Goal: Transaction & Acquisition: Purchase product/service

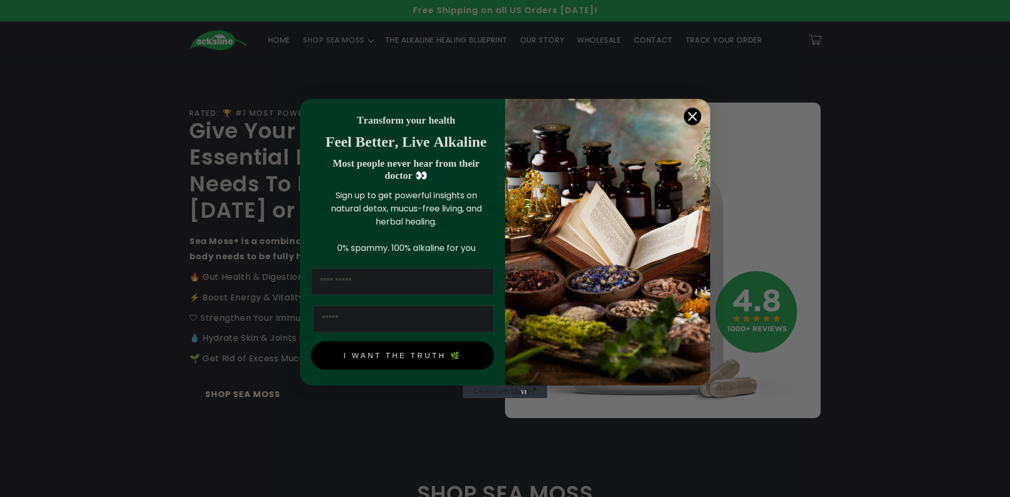
click at [386, 290] on input "First Name" at bounding box center [402, 281] width 183 height 27
click at [691, 113] on circle "Close dialog" at bounding box center [692, 116] width 17 height 17
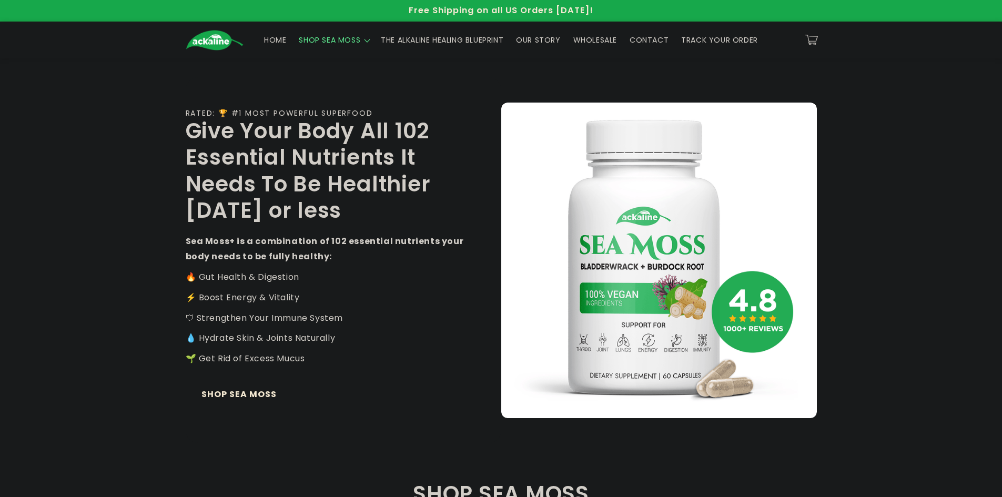
click at [315, 37] on span "SHOP SEA MOSS" at bounding box center [330, 39] width 62 height 9
click at [199, 230] on div "RATED: 🏆 #1 MOST POWERFUL SUPERFOOD Give Your Body All 102 Essential Nutrients …" at bounding box center [344, 260] width 316 height 366
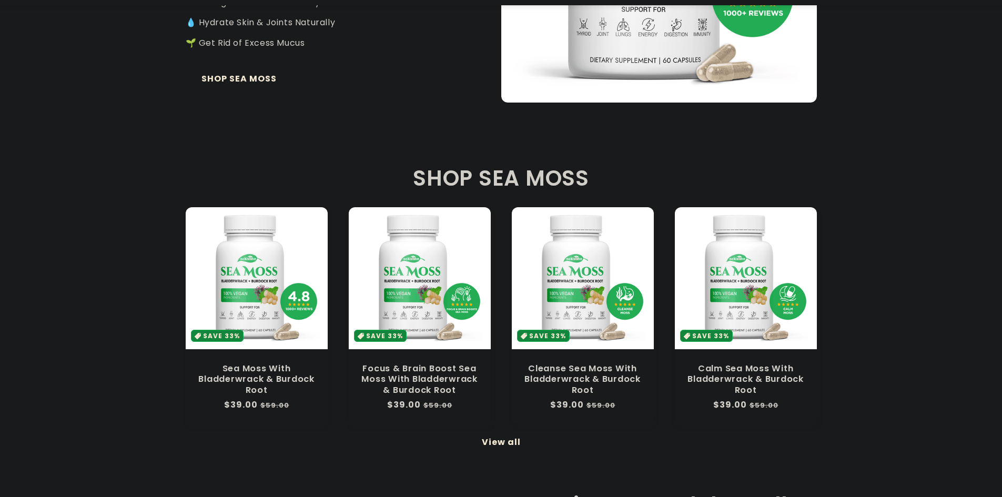
scroll to position [473, 0]
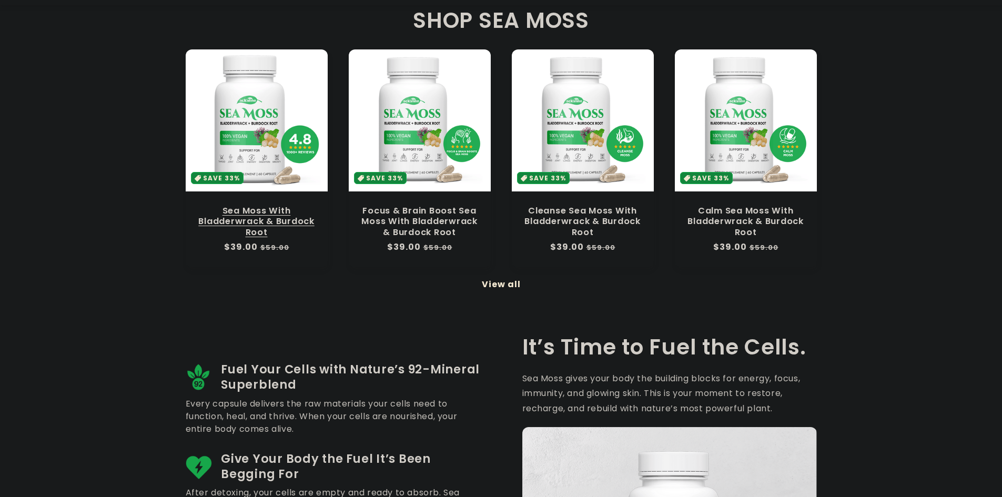
click at [254, 206] on link "Sea Moss With Bladderwrack & Burdock Root" at bounding box center [256, 222] width 121 height 32
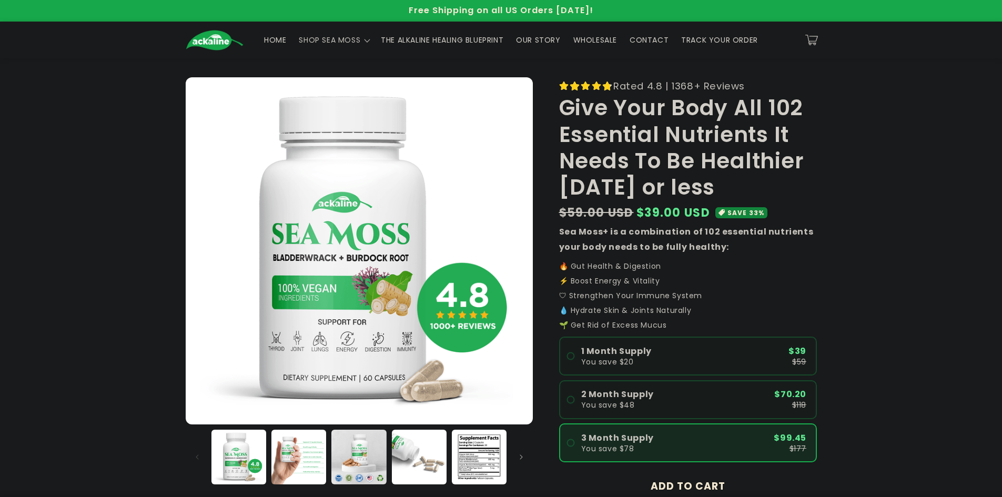
click at [614, 431] on label "3 Month Supply You save $78 $99.45 $177" at bounding box center [688, 442] width 258 height 39
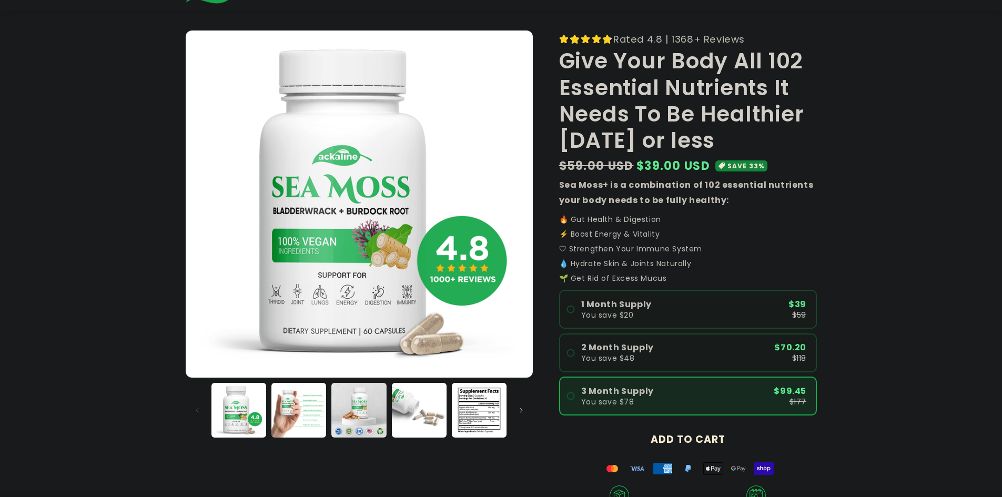
scroll to position [105, 0]
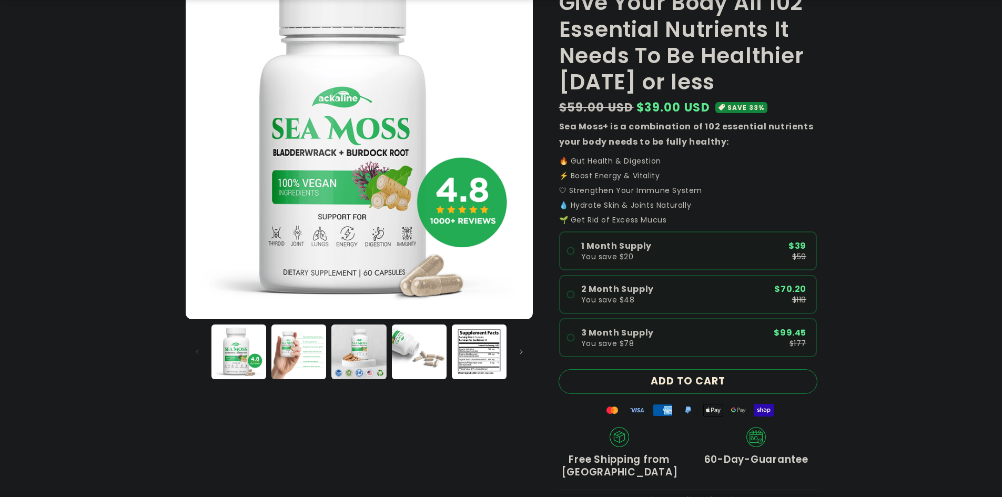
click at [690, 375] on button "ADD TO CART" at bounding box center [688, 382] width 258 height 24
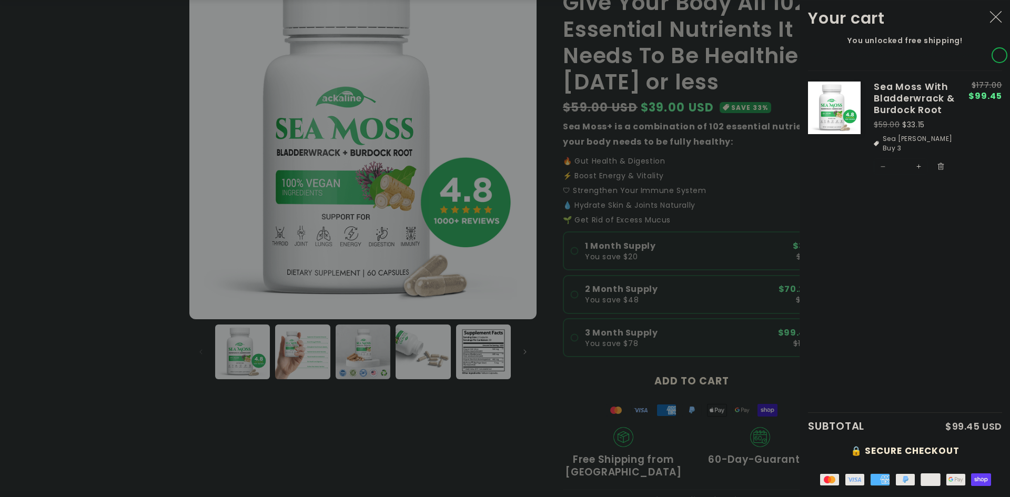
drag, startPoint x: 884, startPoint y: 136, endPoint x: 936, endPoint y: 137, distance: 52.1
click at [936, 137] on li "Sea [PERSON_NAME] Buy 3" at bounding box center [914, 143] width 81 height 19
click at [931, 138] on li "Sea [PERSON_NAME] Buy 3" at bounding box center [914, 143] width 81 height 19
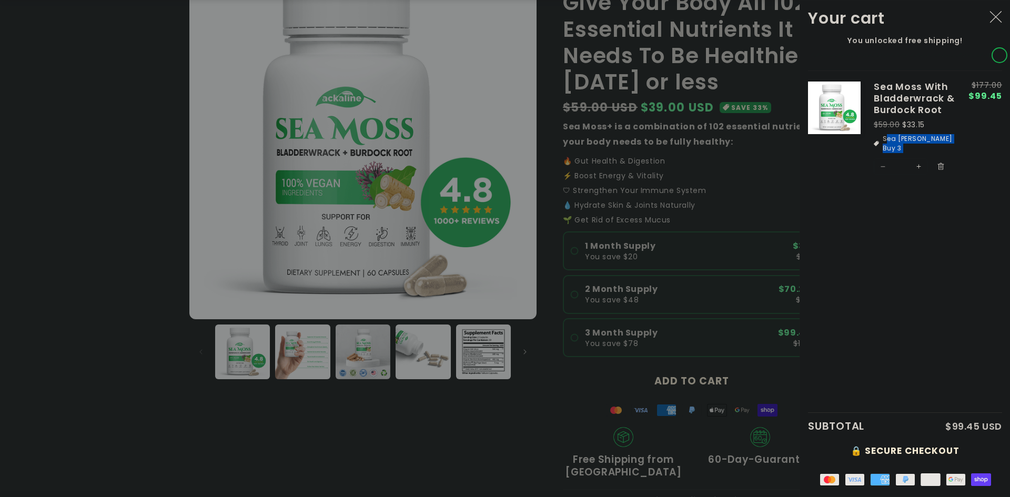
copy tr "Sea [PERSON_NAME] Buy 3"
click at [883, 158] on button "Decrease quantity for Sea [PERSON_NAME] With Bladderwrack &amp; Burdock Root" at bounding box center [882, 166] width 17 height 17
type input "*"
click at [883, 158] on button "Decrease quantity for Sea [PERSON_NAME] With Bladderwrack &amp; Burdock Root" at bounding box center [882, 166] width 17 height 17
type input "*"
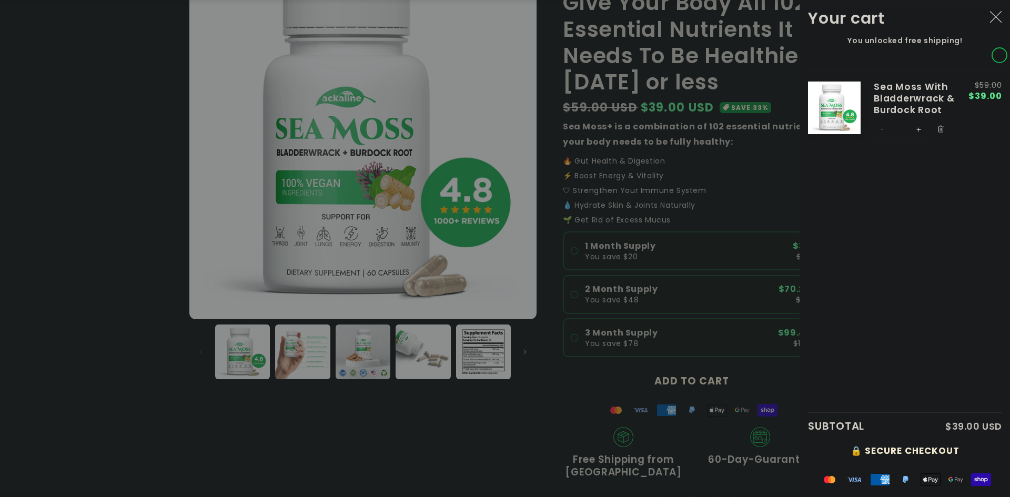
click at [921, 133] on button "Increase quantity for Sea [PERSON_NAME] With Bladderwrack &amp; Burdock Root" at bounding box center [918, 129] width 17 height 17
type input "*"
click at [917, 137] on li "Sea [PERSON_NAME] Buy 2" at bounding box center [914, 143] width 81 height 19
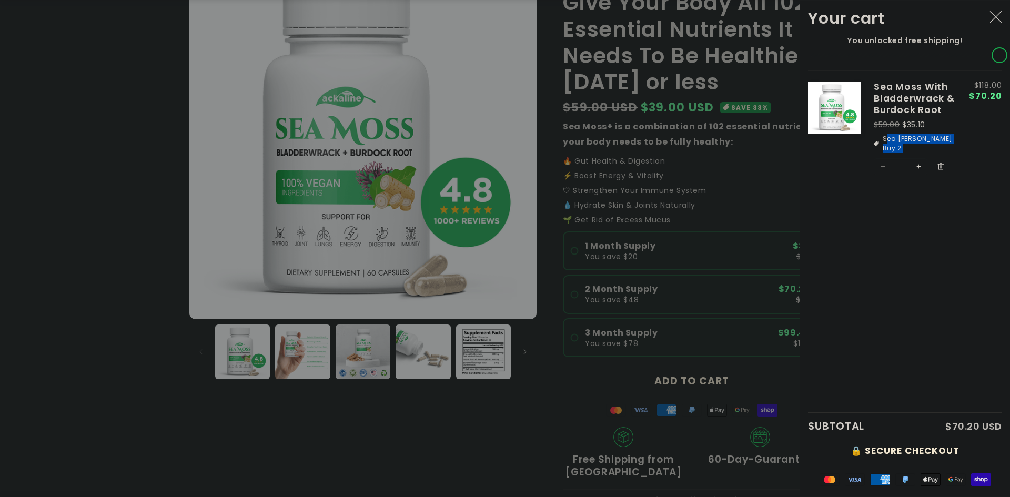
copy tr "Sea [PERSON_NAME] Buy 2"
click at [885, 158] on button "Decrease quantity for Sea [PERSON_NAME] With Bladderwrack &amp; Burdock Root" at bounding box center [882, 166] width 17 height 17
type input "*"
click at [922, 129] on button "Increase quantity for Sea [PERSON_NAME] With Bladderwrack &amp; Burdock Root" at bounding box center [918, 129] width 17 height 17
type input "*"
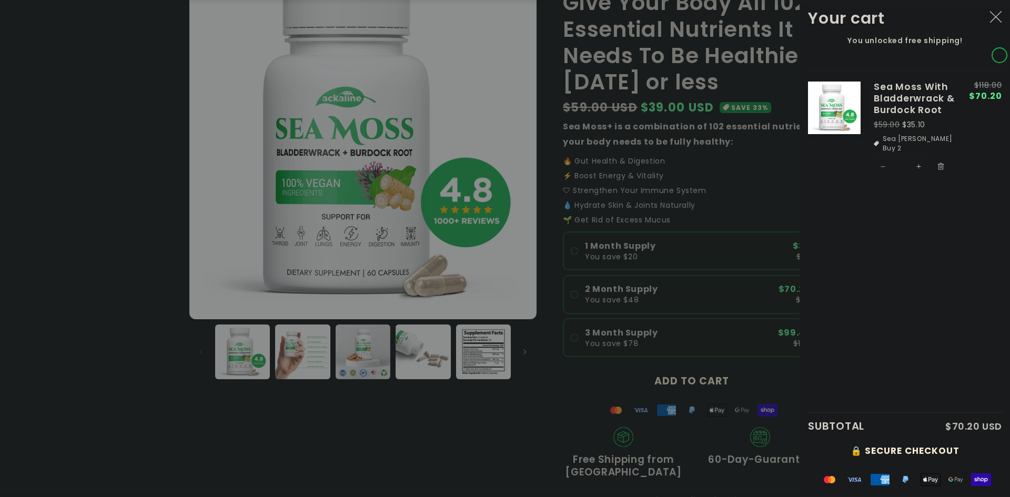
click at [920, 158] on button "Increase quantity for Sea [PERSON_NAME] With Bladderwrack &amp; Burdock Root" at bounding box center [918, 166] width 17 height 17
type input "*"
click at [920, 158] on button "Increase quantity for Sea [PERSON_NAME] With Bladderwrack &amp; Burdock Root" at bounding box center [918, 166] width 17 height 17
type input "*"
click at [920, 179] on button "Increase quantity for Sea [PERSON_NAME] With Bladderwrack &amp; Burdock Root" at bounding box center [918, 187] width 17 height 17
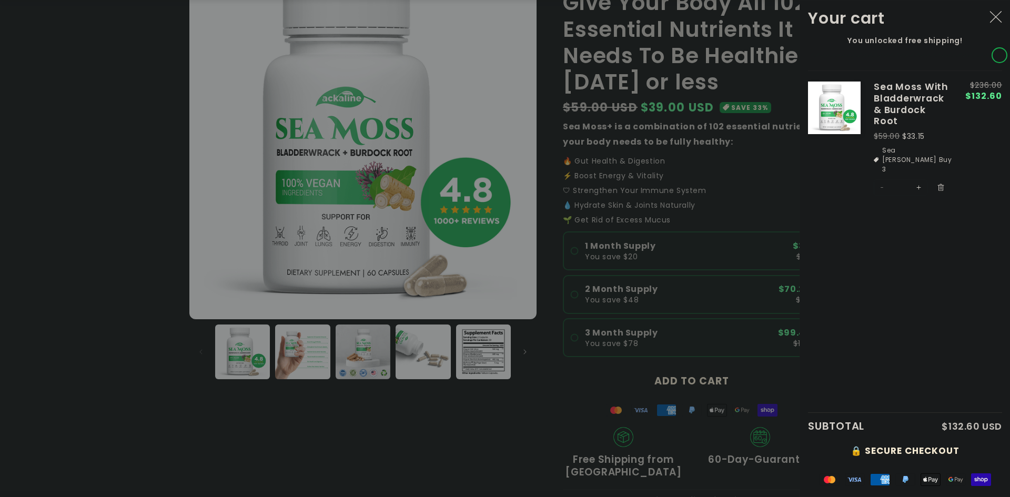
type input "*"
click at [920, 158] on button "Increase quantity for Sea [PERSON_NAME] With Bladderwrack &amp; Burdock Root" at bounding box center [918, 166] width 17 height 17
type input "*"
click at [920, 179] on button "Increase quantity for Sea [PERSON_NAME] With Bladderwrack &amp; Burdock Root" at bounding box center [918, 187] width 17 height 17
type input "*"
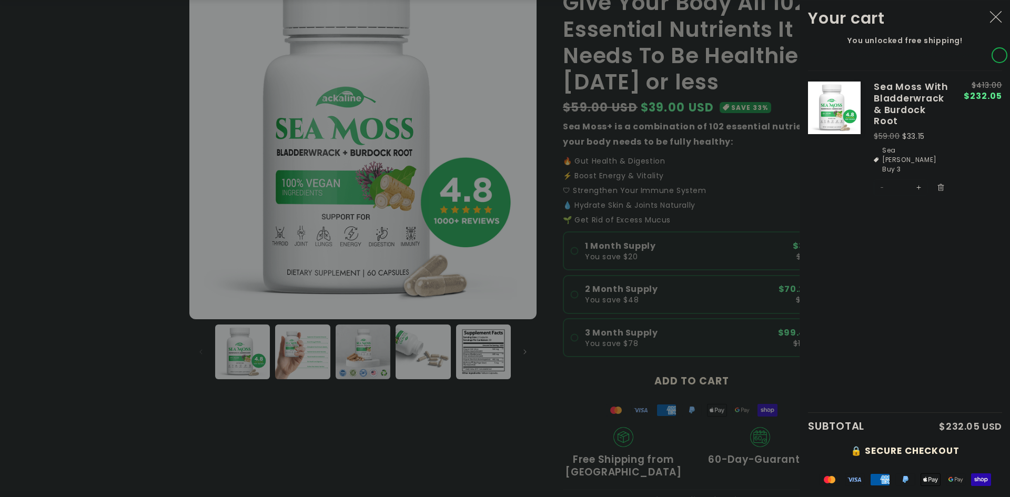
click at [920, 179] on button "Increase quantity for Sea [PERSON_NAME] With Bladderwrack &amp; Burdock Root" at bounding box center [918, 187] width 17 height 17
type input "*"
click at [920, 179] on button "Increase quantity for Sea [PERSON_NAME] With Bladderwrack &amp; Burdock Root" at bounding box center [918, 187] width 17 height 17
type input "*"
click at [919, 179] on button "Increase quantity for Sea [PERSON_NAME] With Bladderwrack &amp; Burdock Root" at bounding box center [918, 187] width 17 height 17
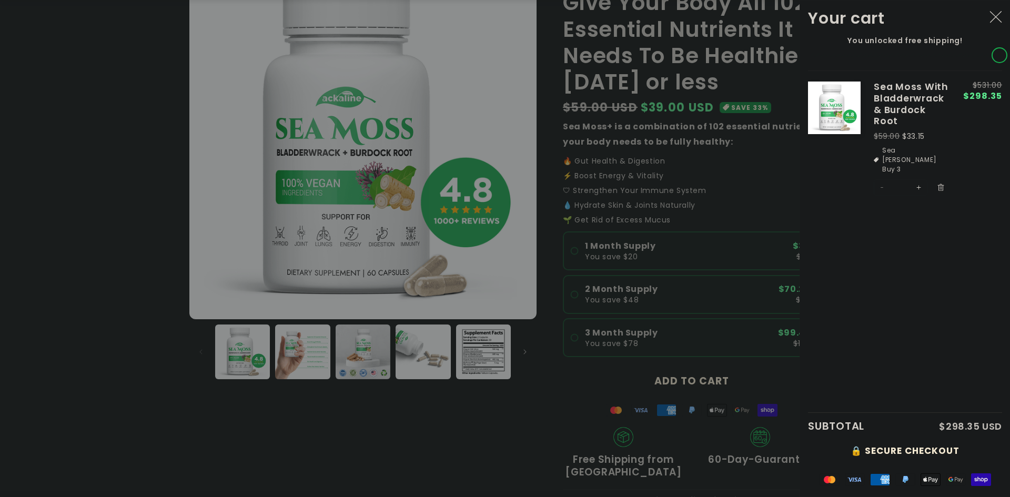
type input "**"
click at [919, 158] on button "Increase quantity for Sea [PERSON_NAME] With Bladderwrack &amp; Burdock Root" at bounding box center [918, 166] width 17 height 17
type input "**"
click at [919, 153] on form "Product image Product Total Quantity Sea [PERSON_NAME] With Bladderwrack & Burd…" at bounding box center [905, 128] width 194 height 117
click at [919, 153] on li "Sea [PERSON_NAME] Buy 3" at bounding box center [912, 160] width 76 height 28
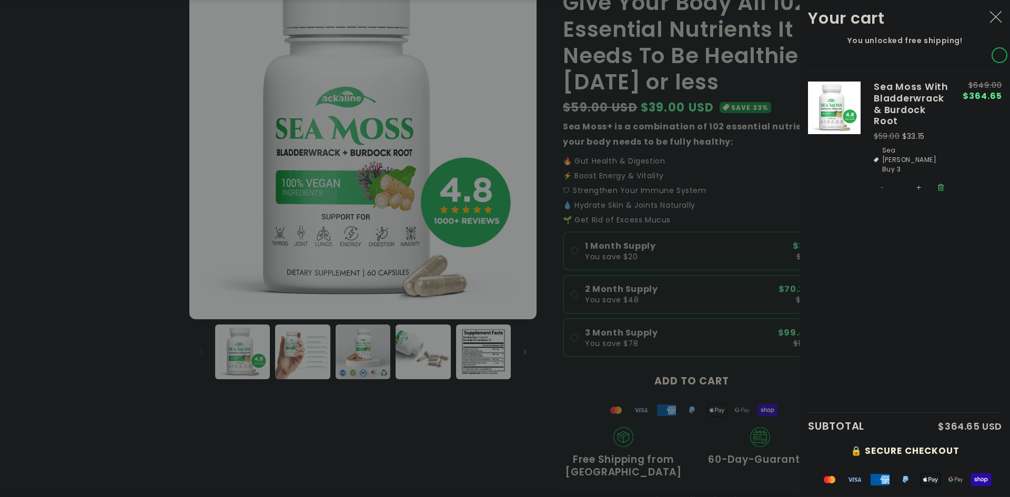
click at [937, 184] on icon "Remove Sea Moss With Bladderwrack & Burdock Root" at bounding box center [941, 188] width 8 height 8
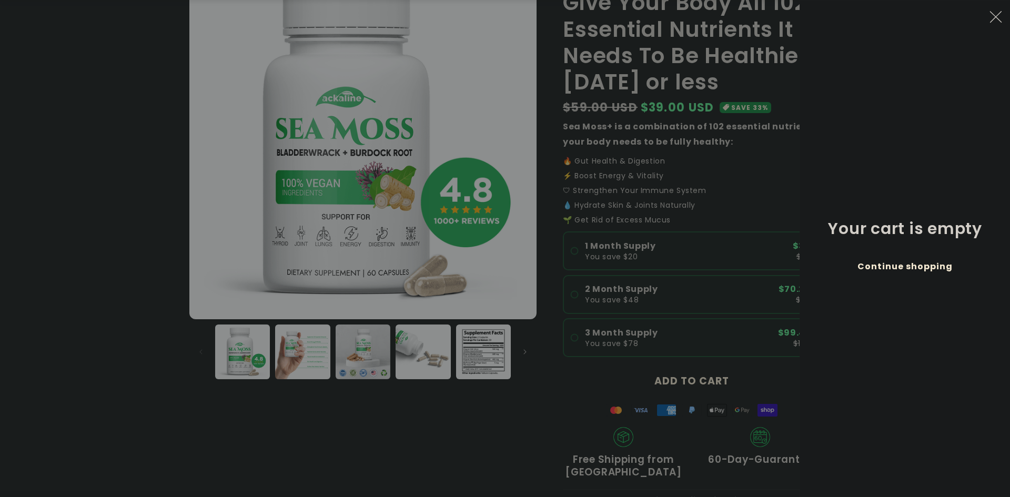
click at [117, 223] on div at bounding box center [505, 248] width 1010 height 497
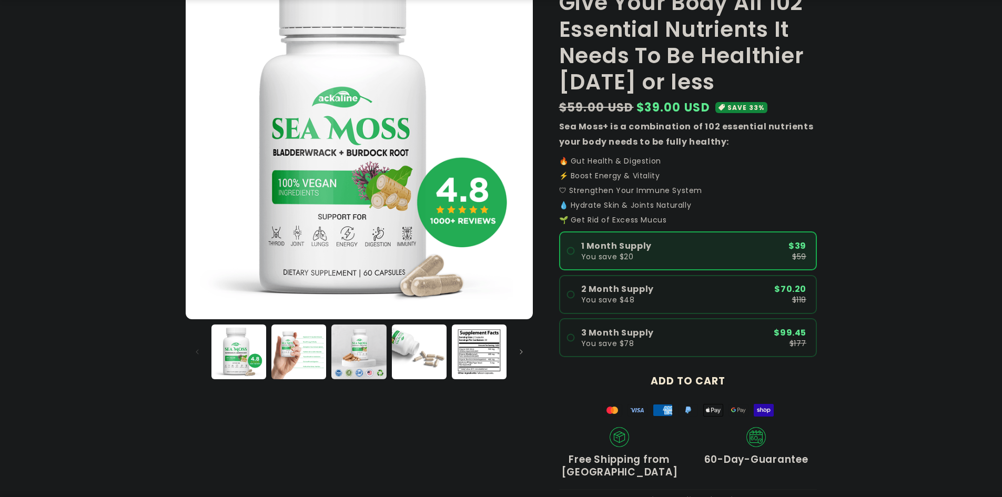
click at [590, 248] on span "1 Month Supply" at bounding box center [616, 246] width 70 height 8
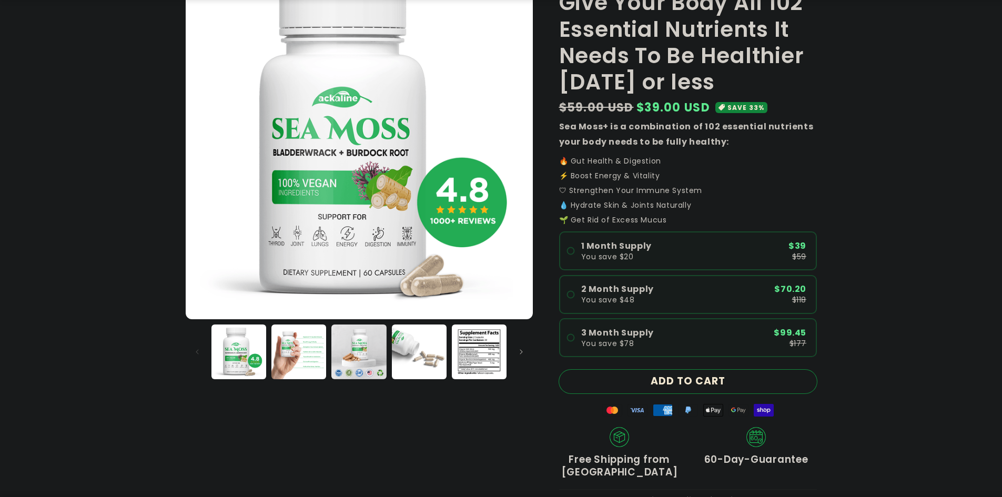
click at [667, 382] on button "ADD TO CART" at bounding box center [688, 382] width 258 height 24
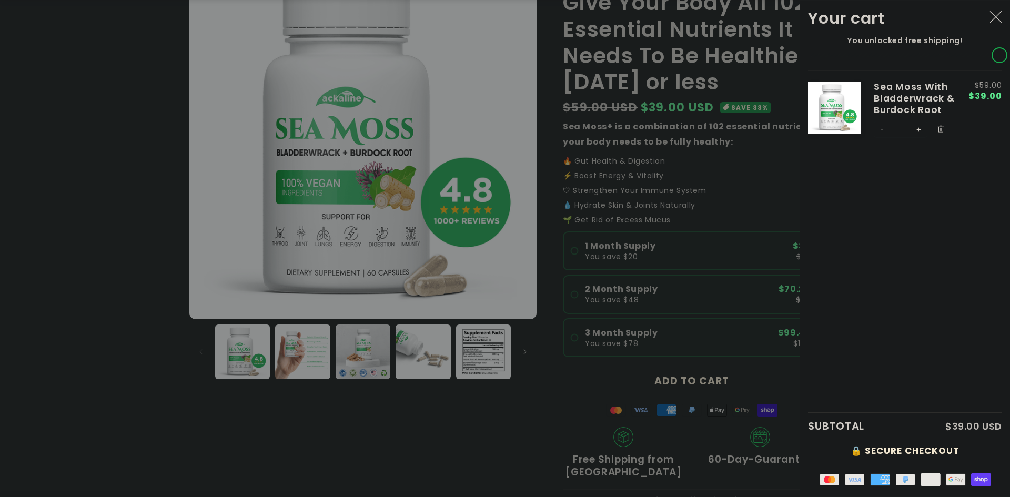
click at [921, 138] on button "Increase quantity for Sea [PERSON_NAME] With Bladderwrack &amp; Burdock Root" at bounding box center [918, 129] width 17 height 17
type input "*"
click at [993, 17] on icon "Close" at bounding box center [996, 17] width 13 height 13
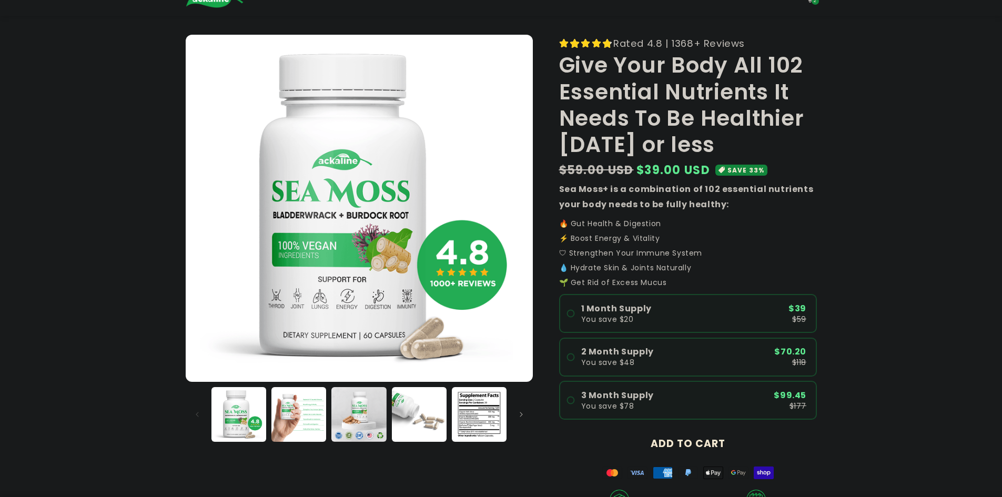
scroll to position [0, 0]
